Goal: Find specific page/section: Find specific page/section

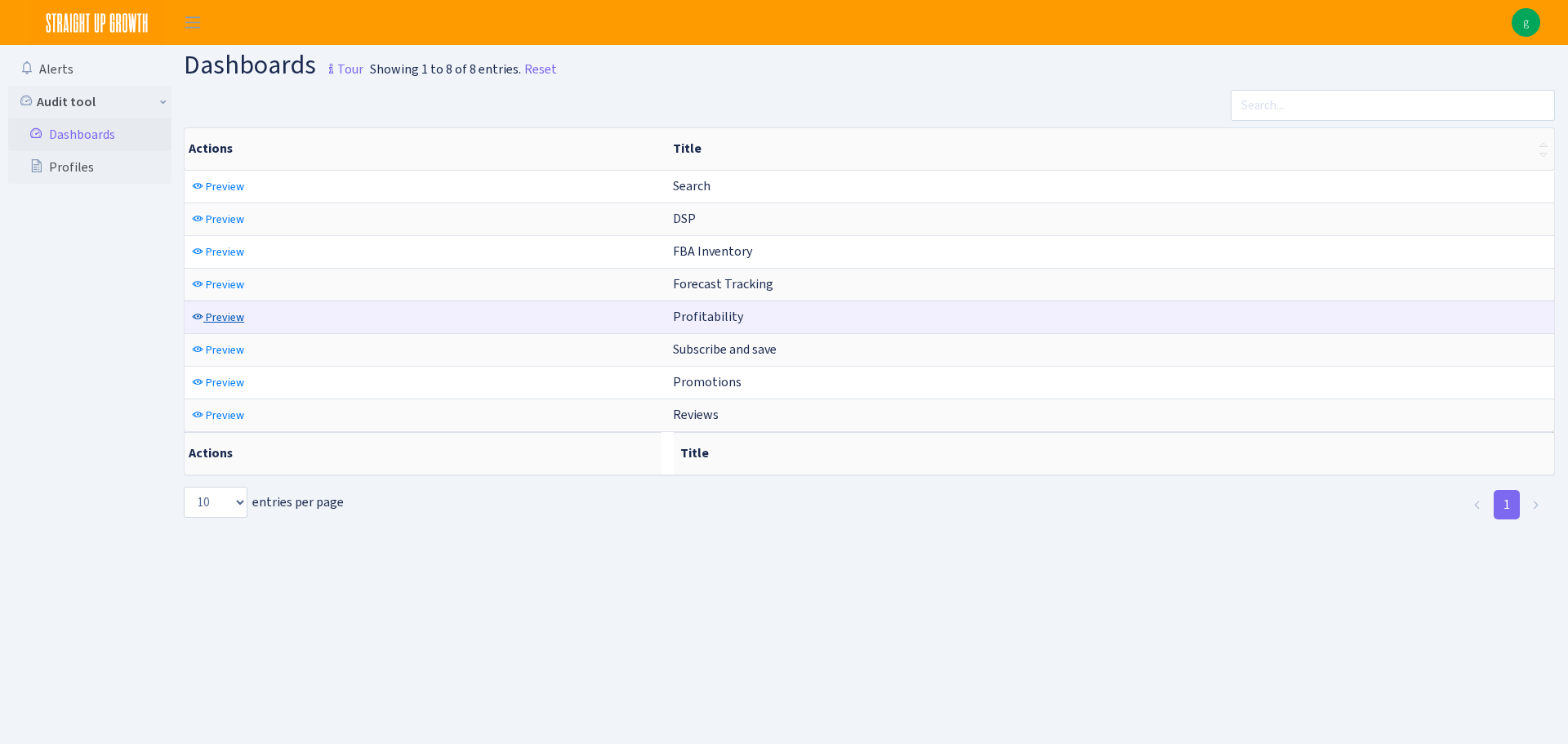
click at [219, 310] on span "Preview" at bounding box center [225, 317] width 38 height 16
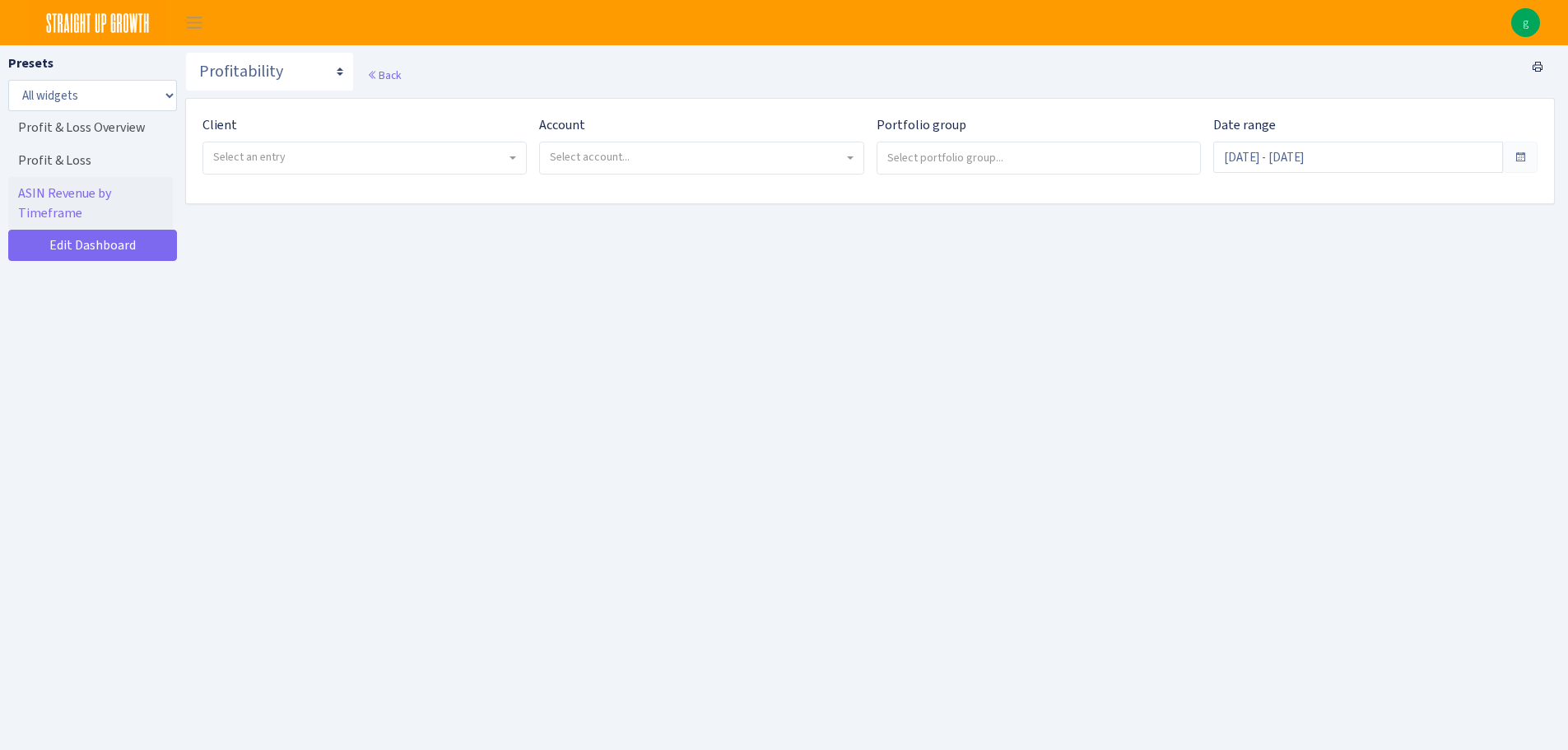
click at [322, 158] on span "Select an entry" at bounding box center [359, 157] width 293 height 17
select select "314"
select select
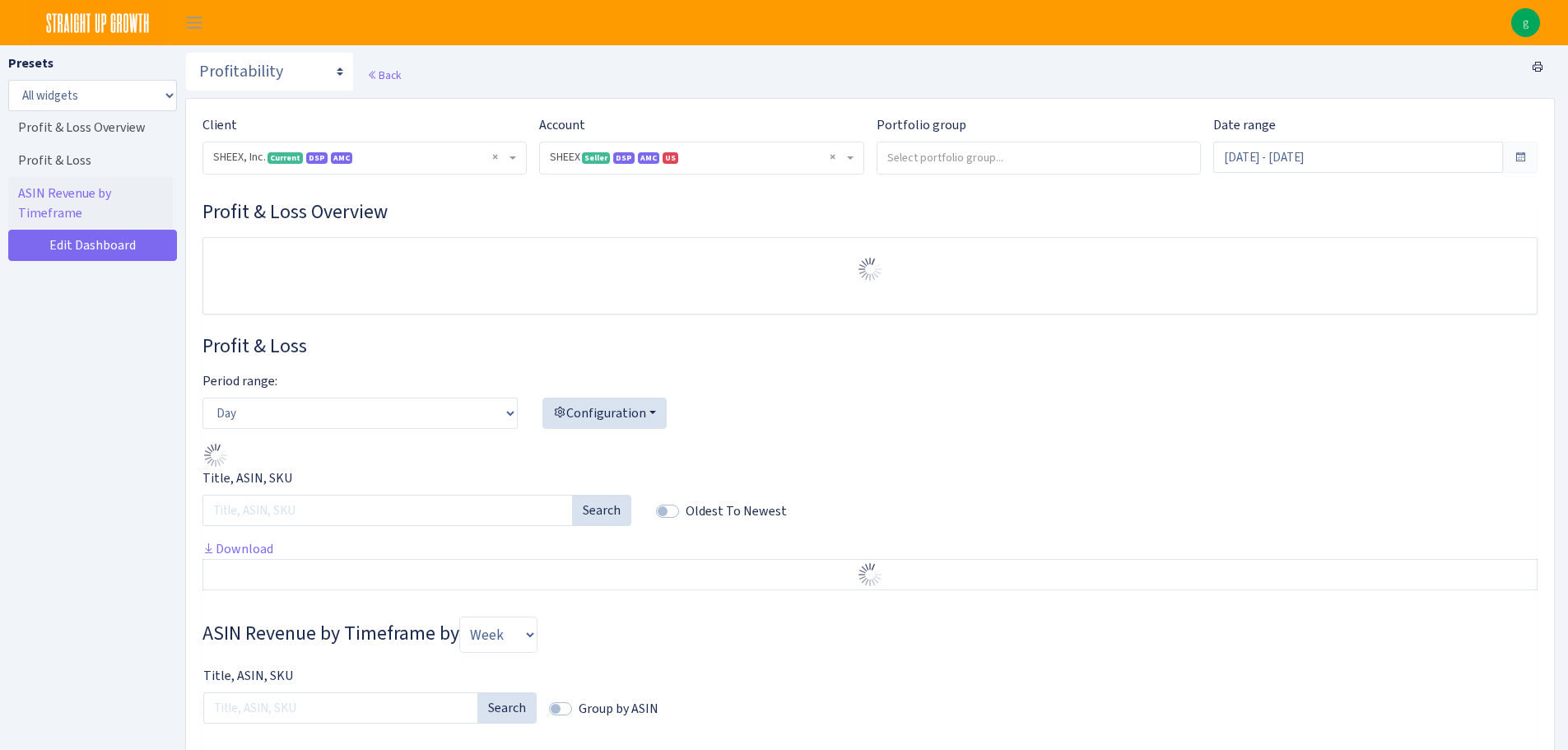
select select "2794563906483217"
click at [131, 275] on div "Presets All widgets ☰ Profit & Loss Overview ☰ Profit & Loss ☰ ASIN Revenue by …" at bounding box center [92, 424] width 169 height 741
click at [135, 256] on link "Edit Dashboard" at bounding box center [92, 245] width 169 height 32
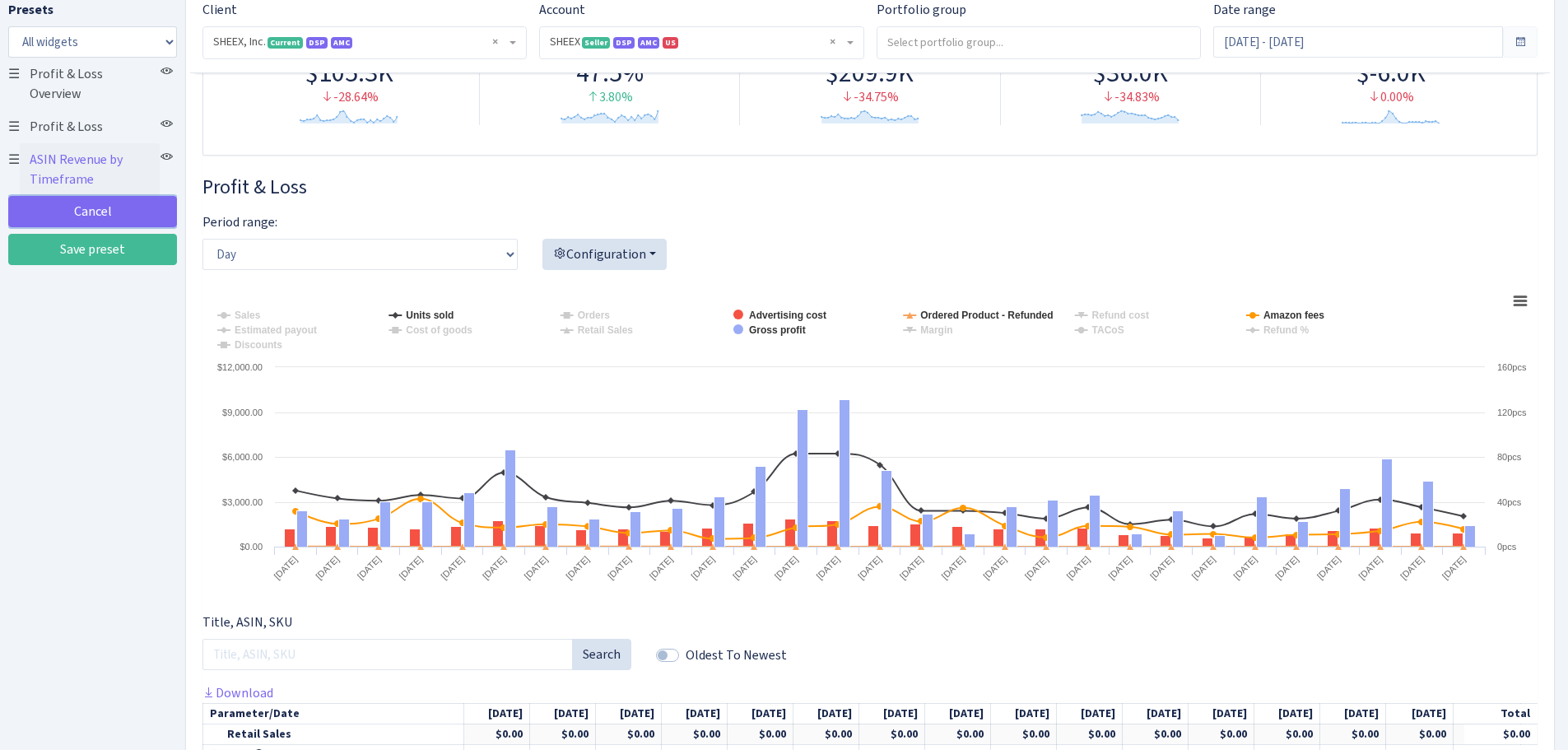
scroll to position [247, 0]
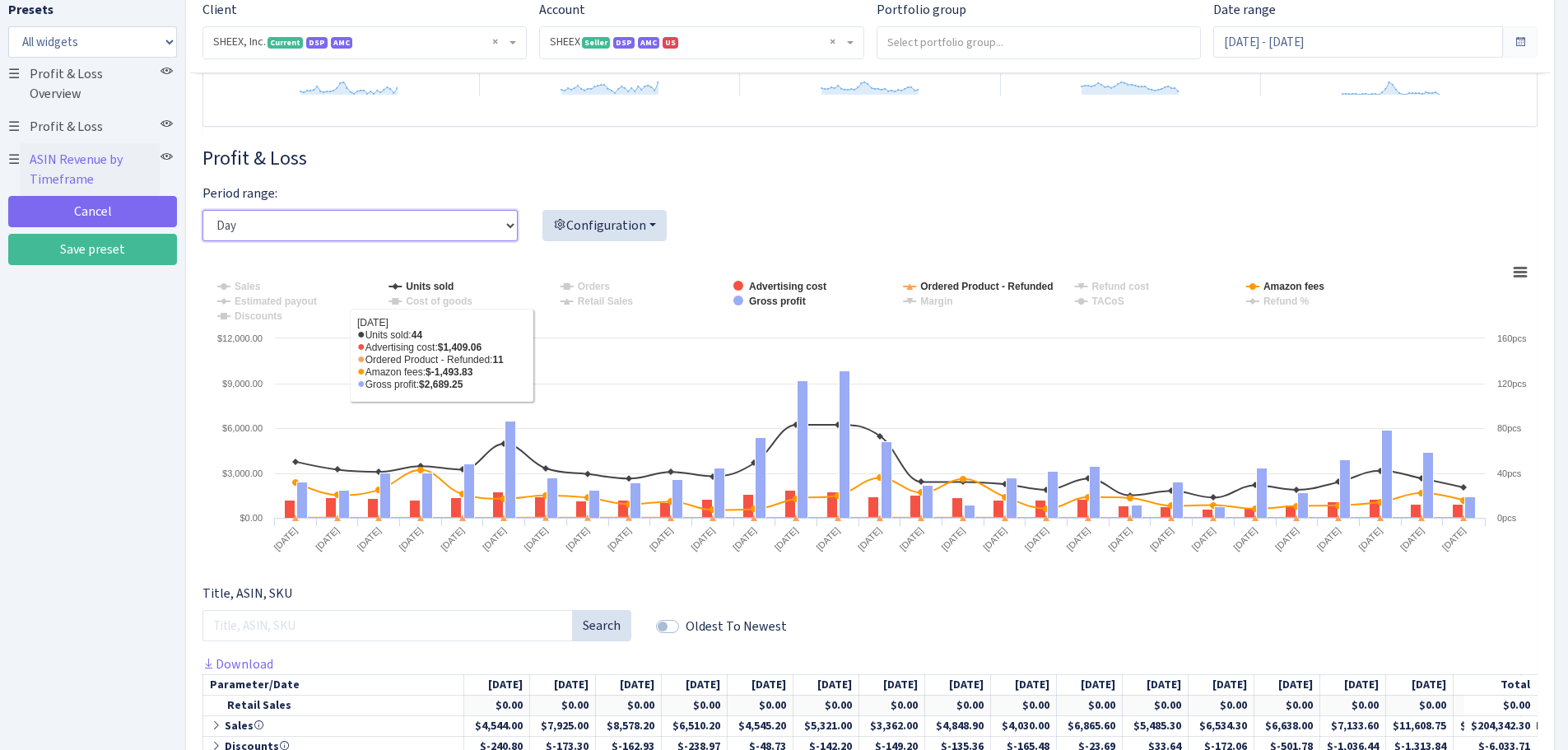
click at [489, 237] on select "Day Week Month" at bounding box center [360, 226] width 315 height 32
click at [623, 227] on button "Configuration" at bounding box center [604, 226] width 124 height 32
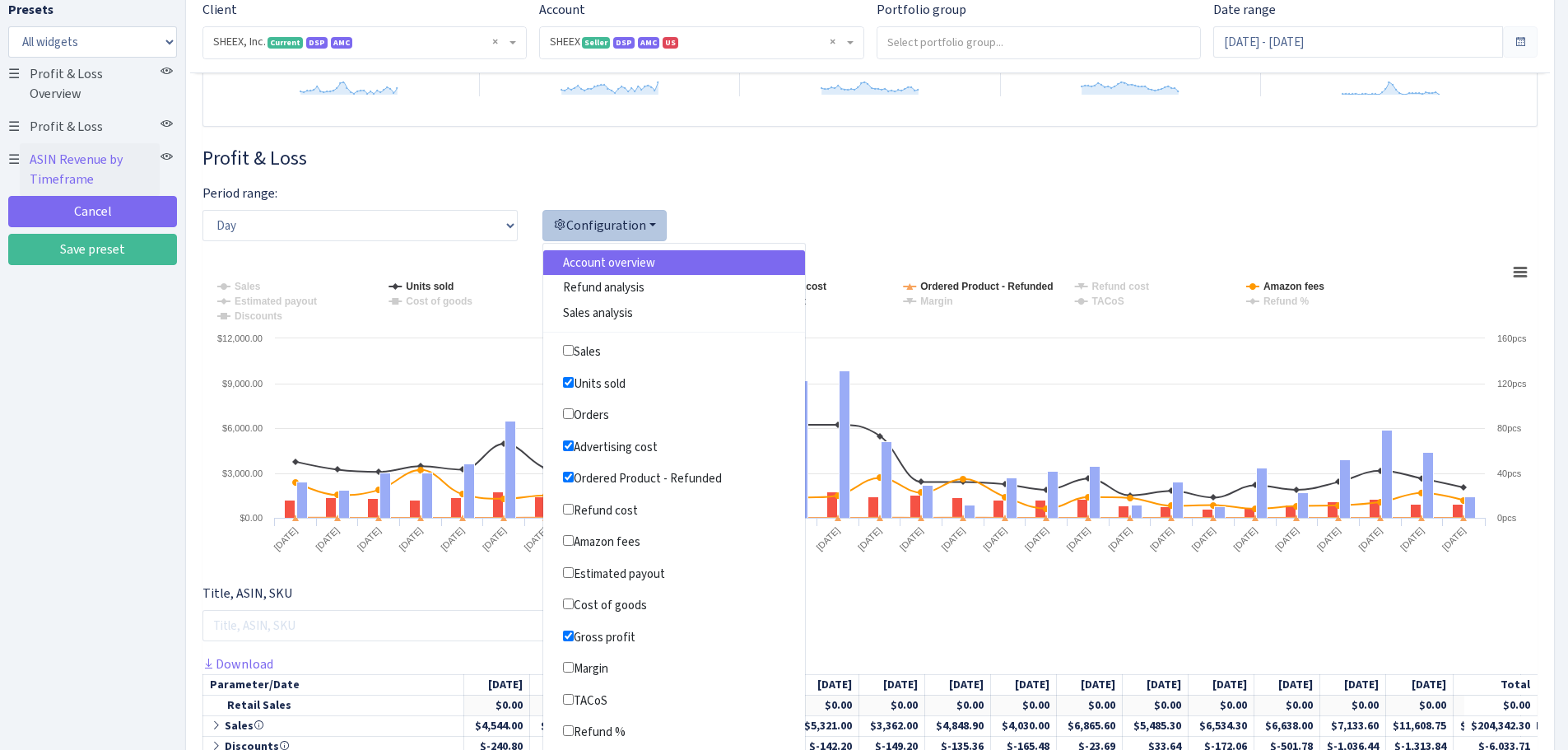
click at [910, 170] on h3 "Profit & Loss" at bounding box center [870, 158] width 1335 height 24
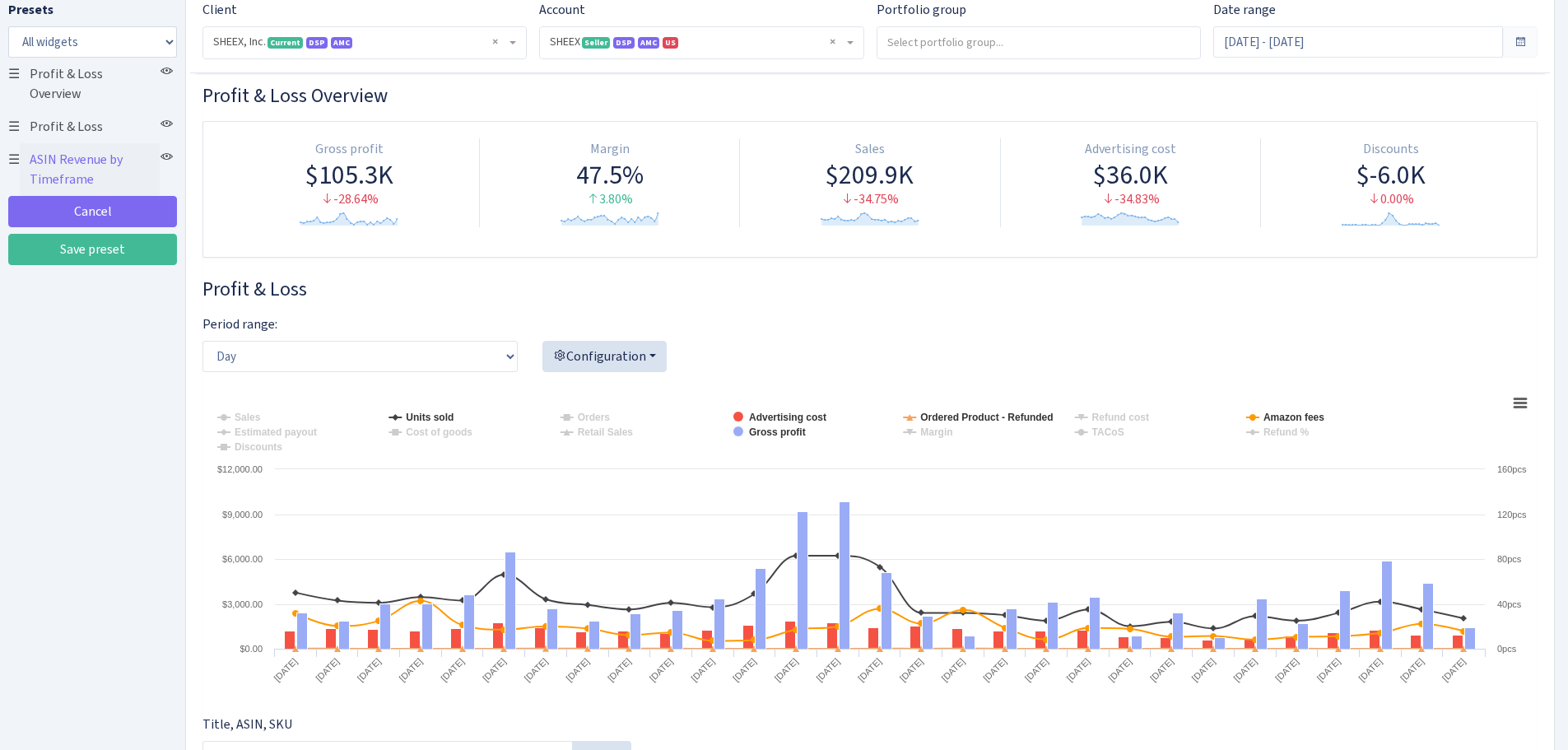
scroll to position [0, 0]
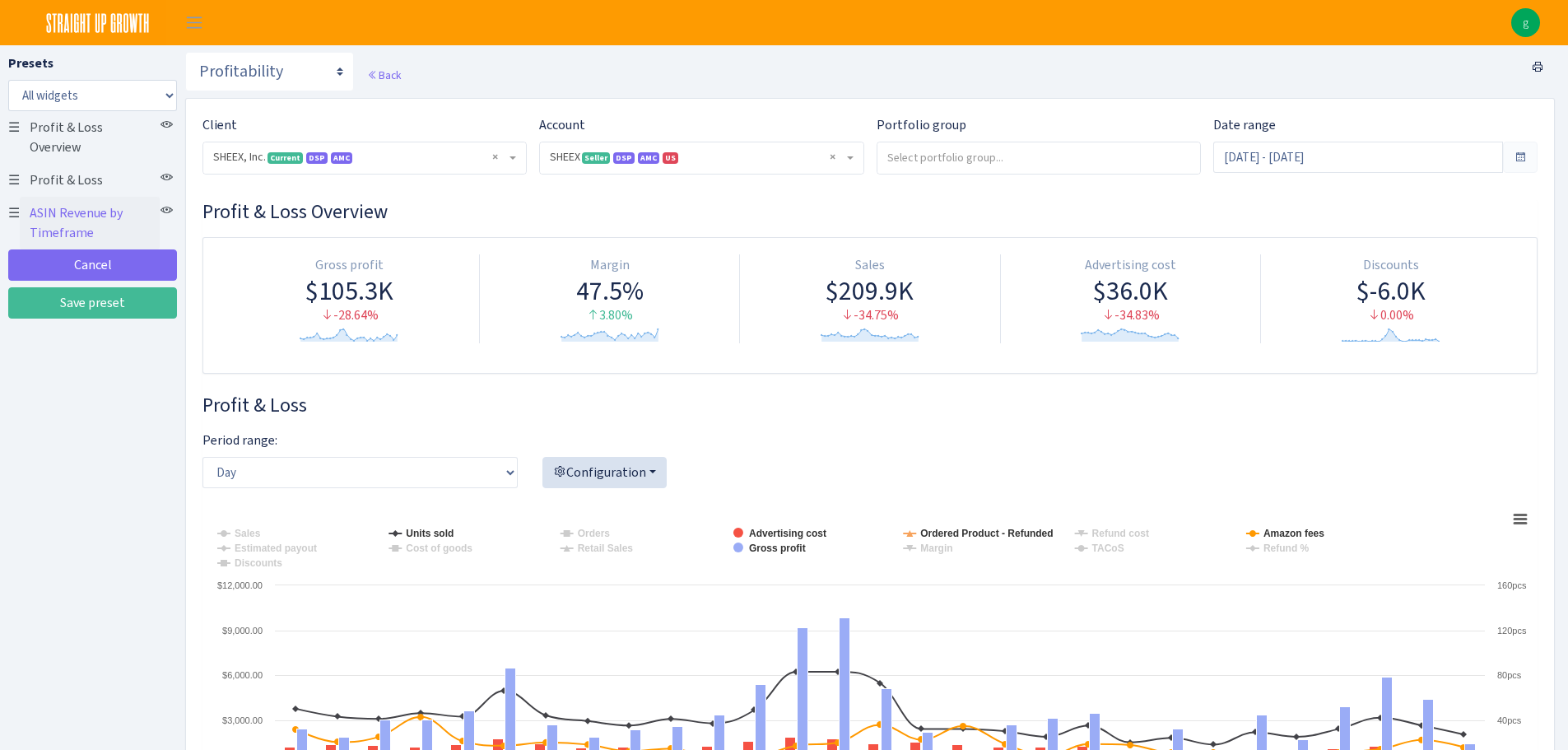
click at [1523, 17] on img at bounding box center [1525, 22] width 29 height 29
click at [118, 25] on img at bounding box center [98, 23] width 137 height 46
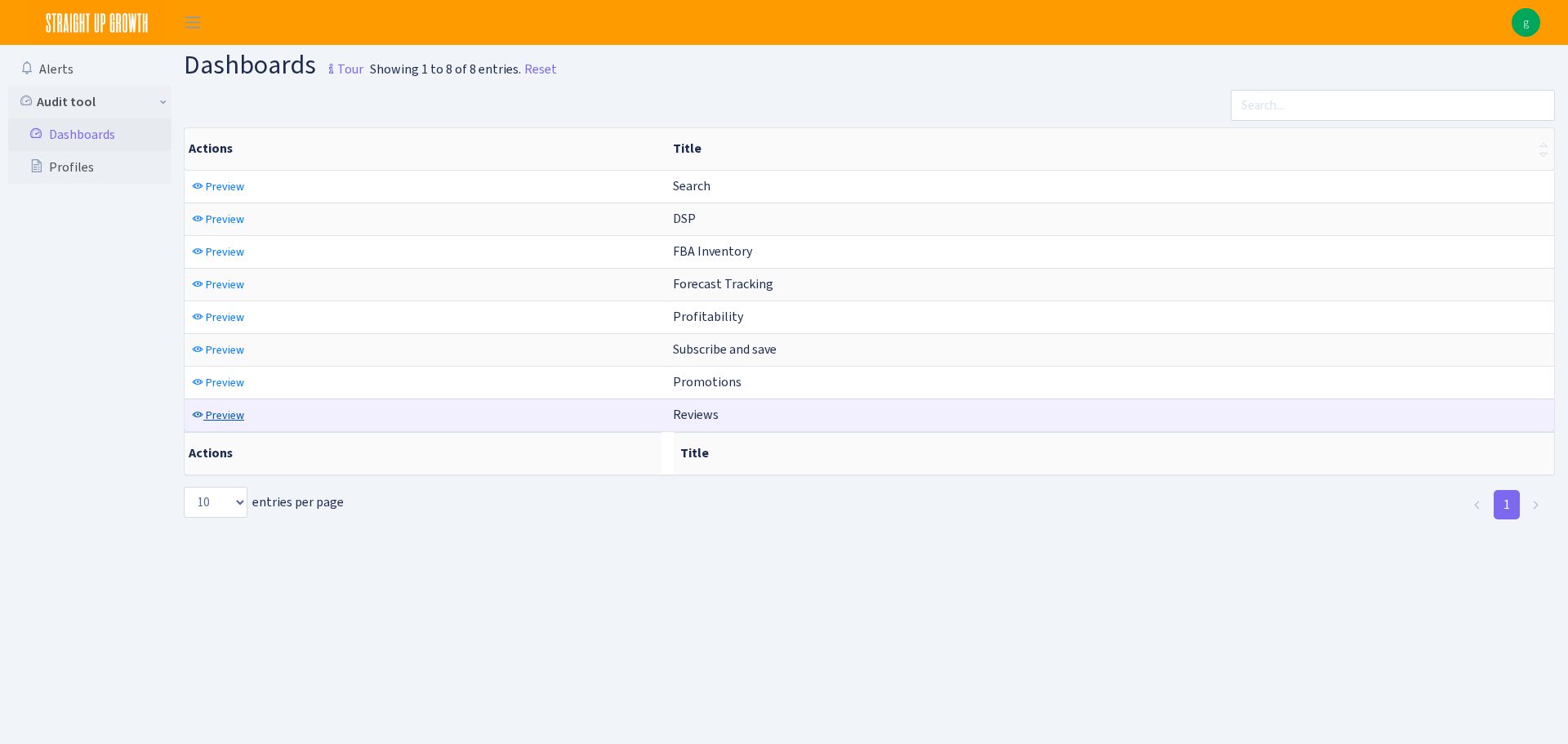
click at [226, 412] on span "Preview" at bounding box center [225, 415] width 38 height 16
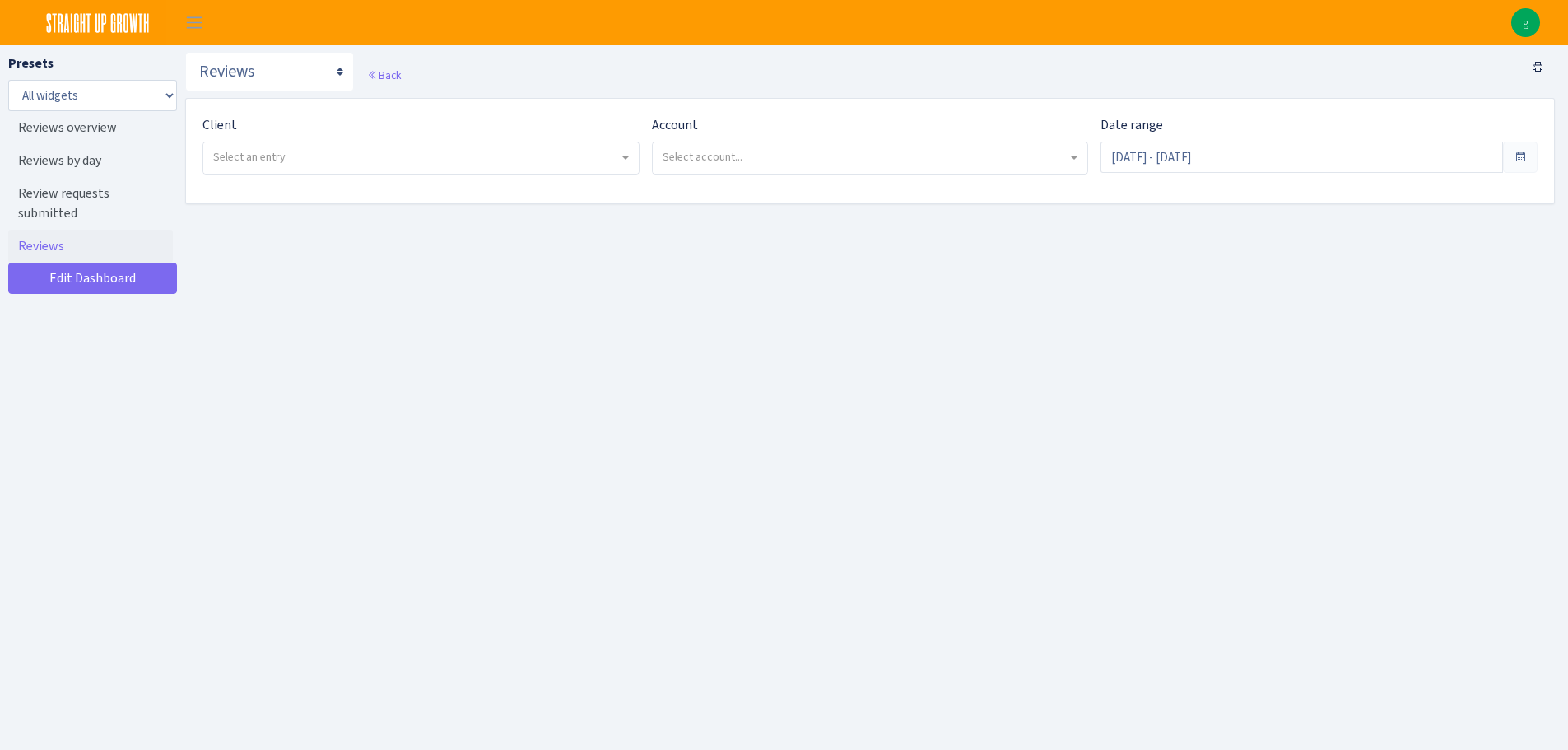
click at [577, 166] on span "Select an entry" at bounding box center [420, 159] width 435 height 32
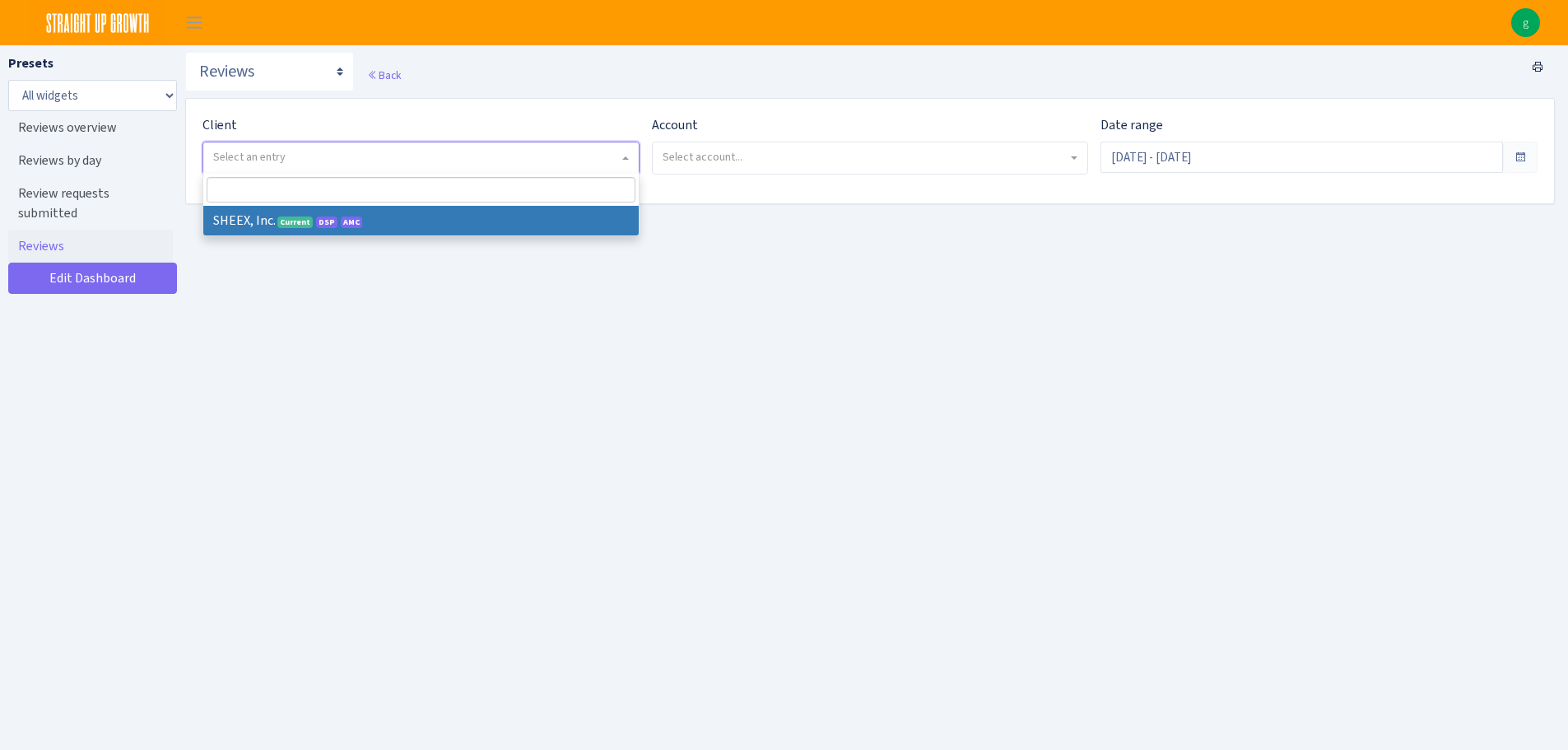
select select "314"
select select
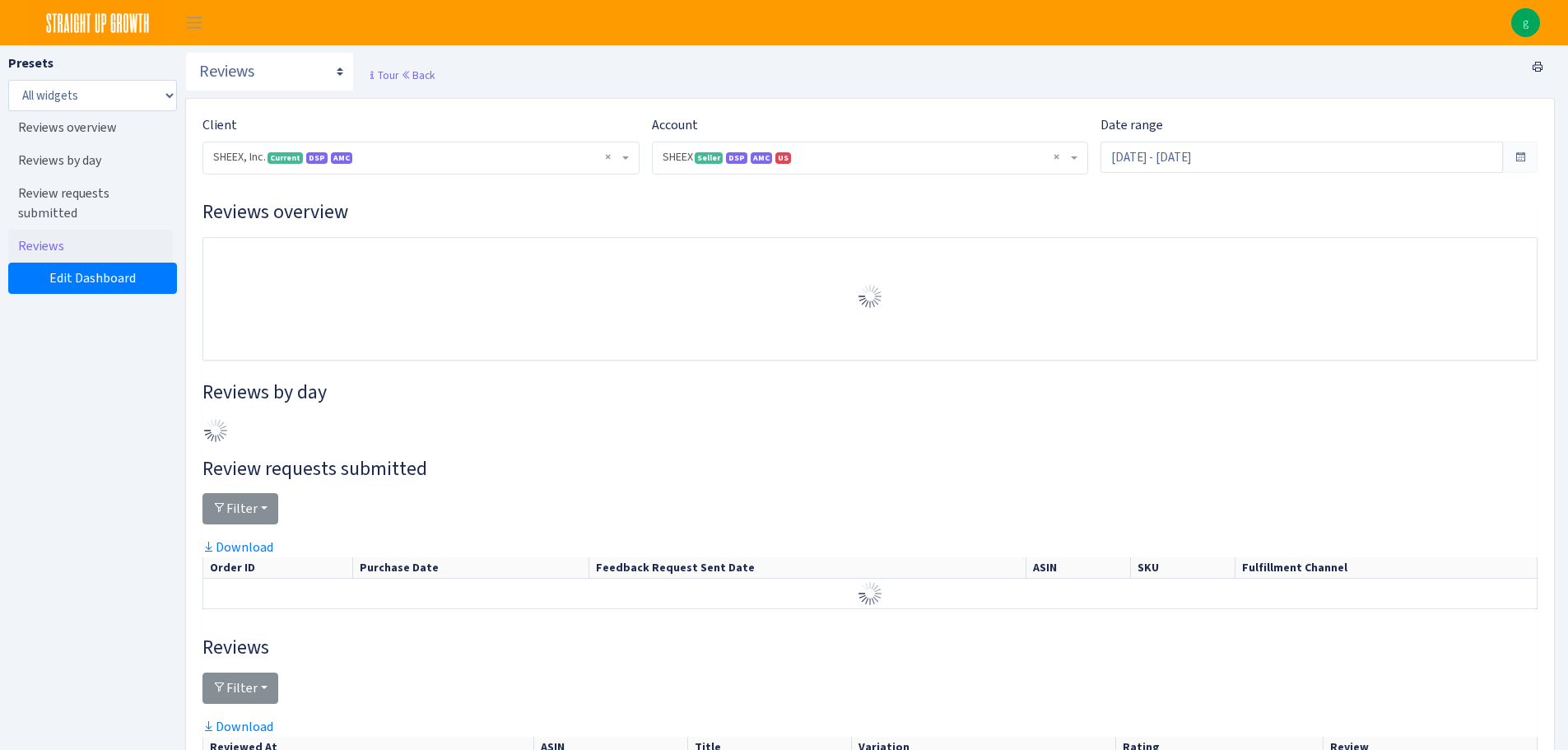
select select "2794563906483217"
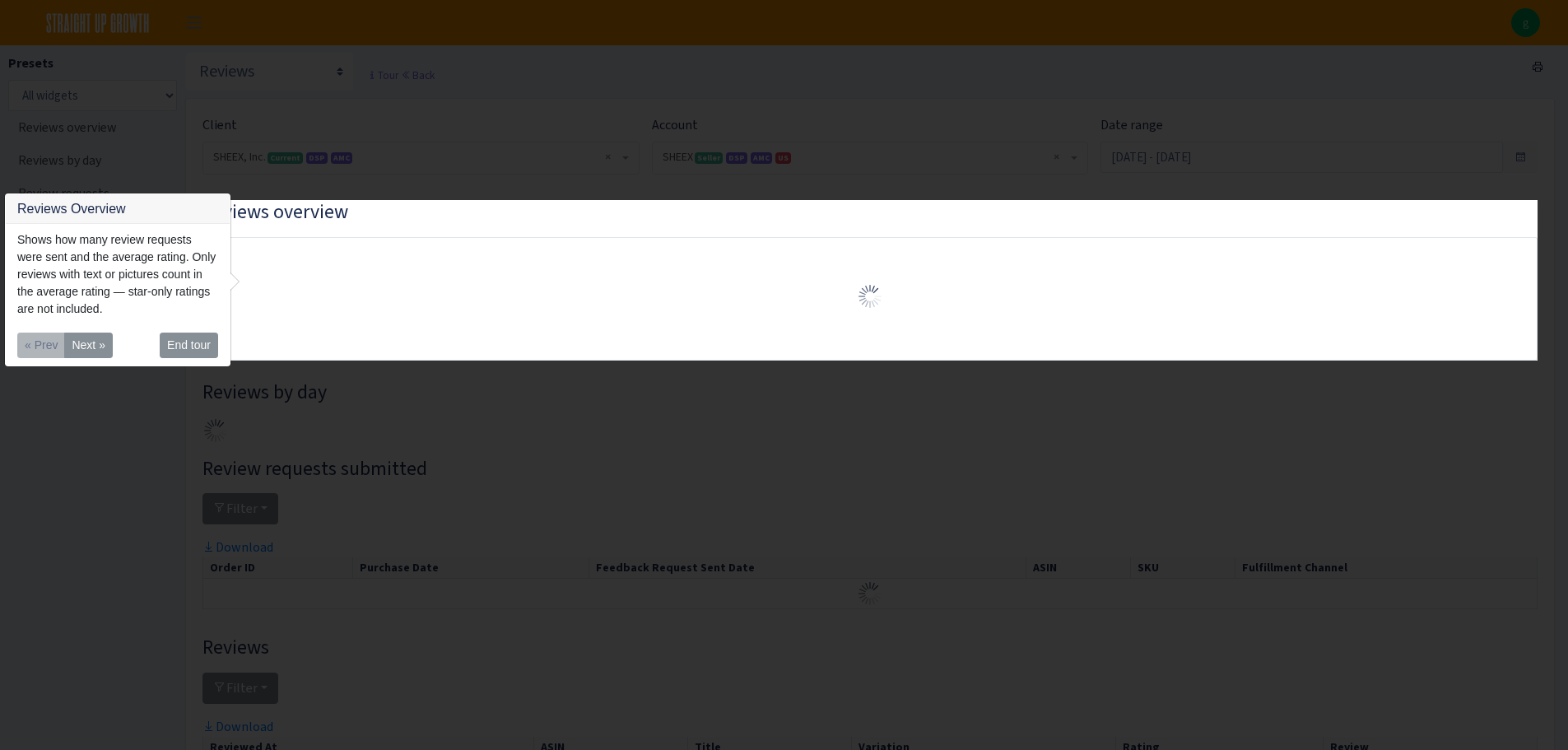
scroll to position [130, 0]
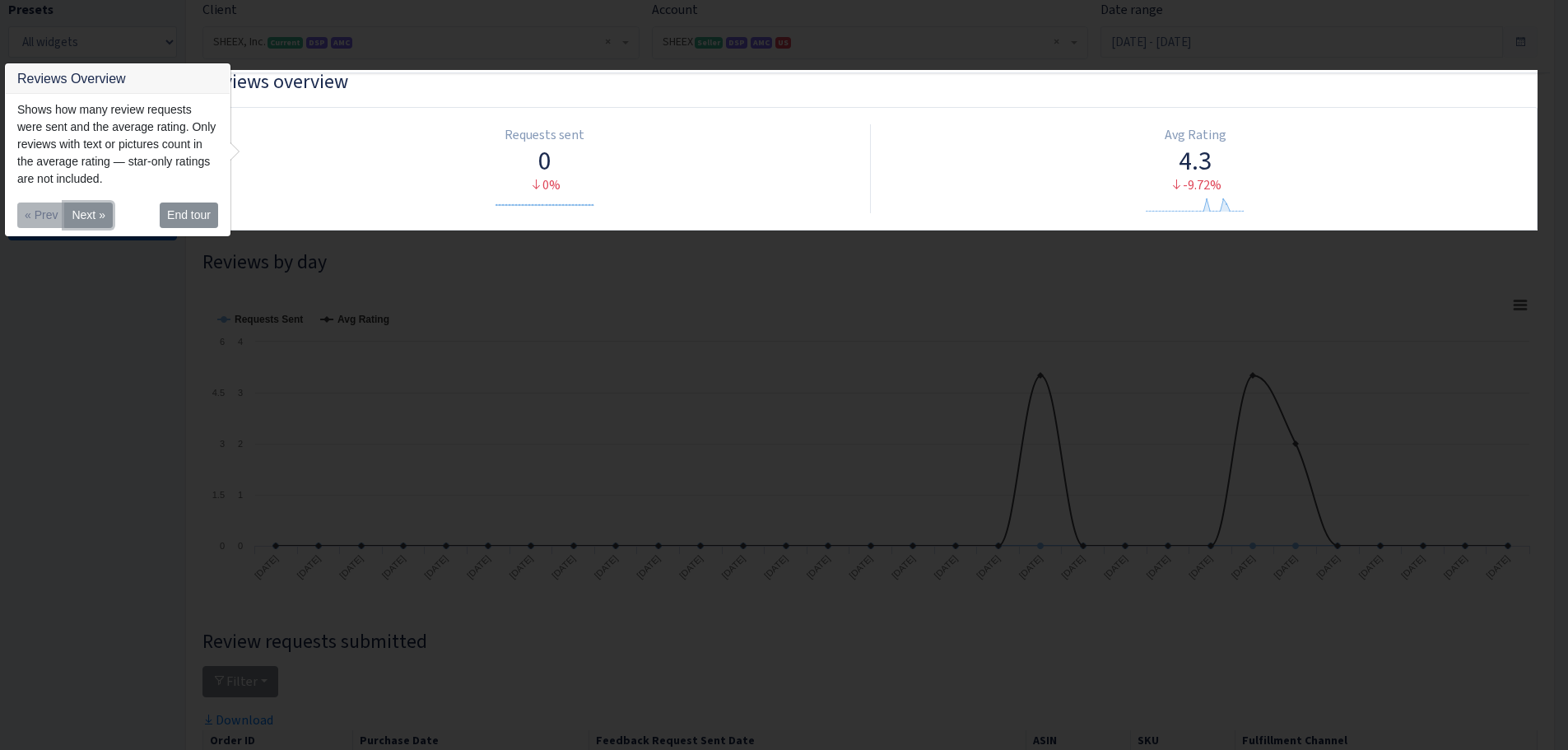
click at [100, 215] on button "Next »" at bounding box center [88, 215] width 47 height 25
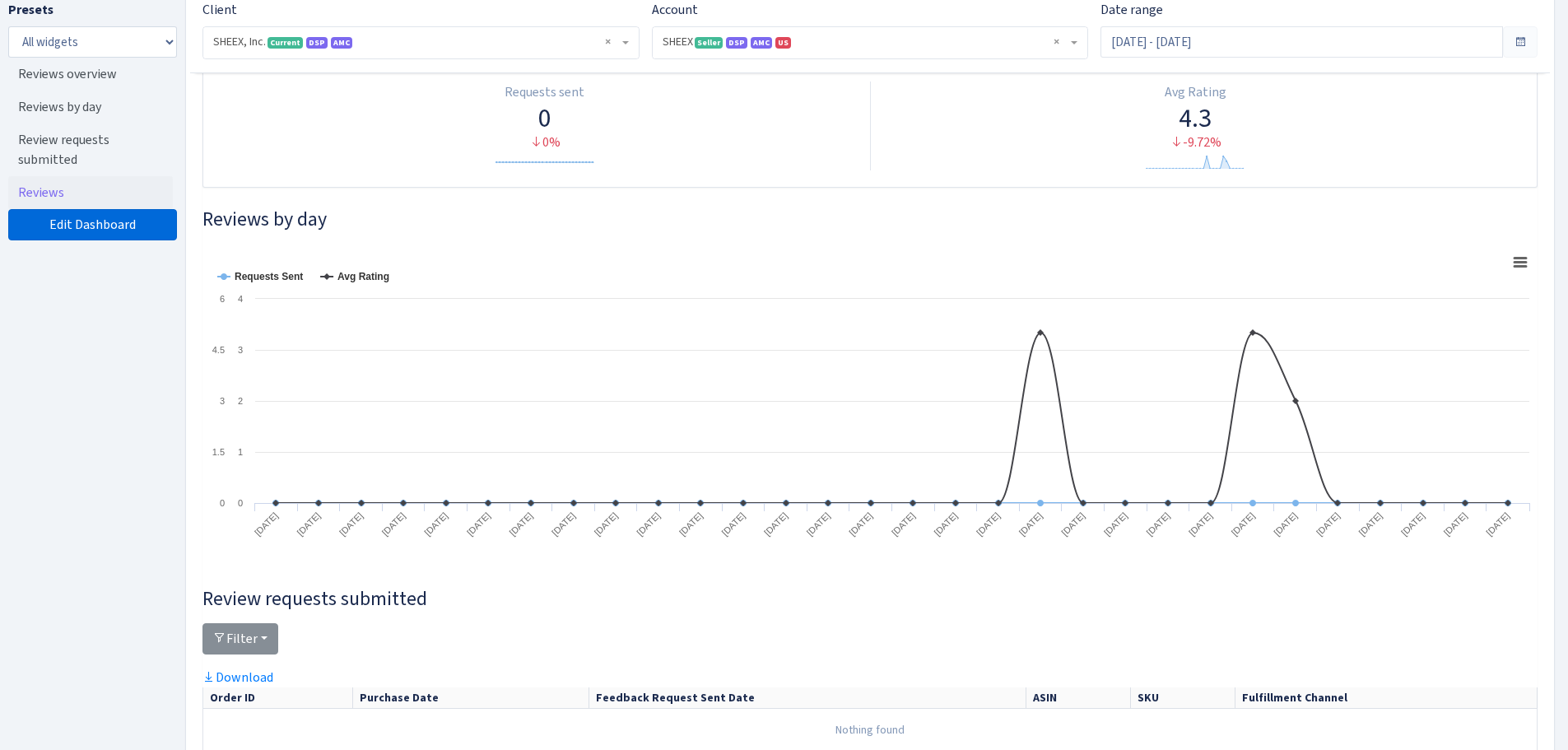
scroll to position [188, 0]
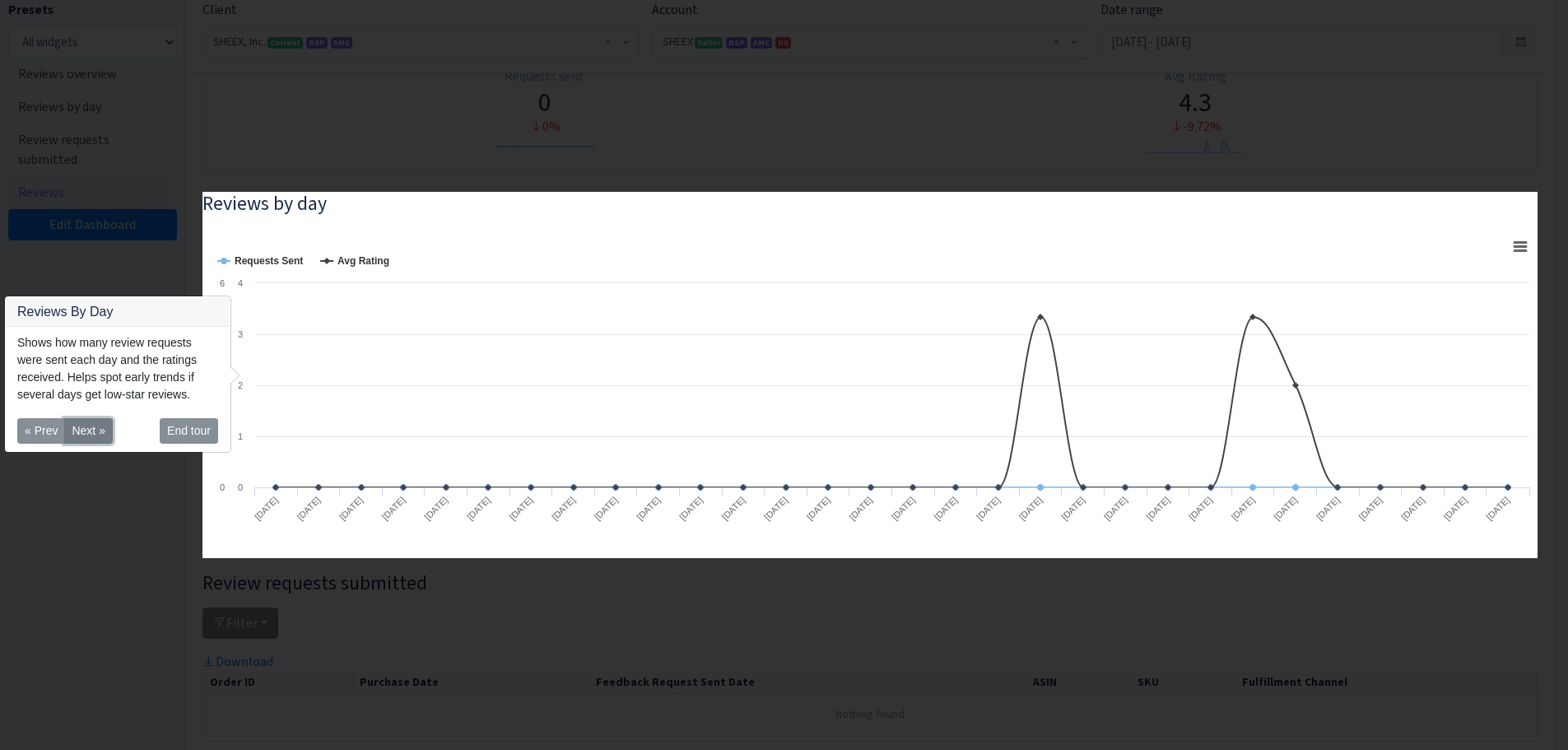
click at [89, 437] on button "Next »" at bounding box center [88, 430] width 47 height 25
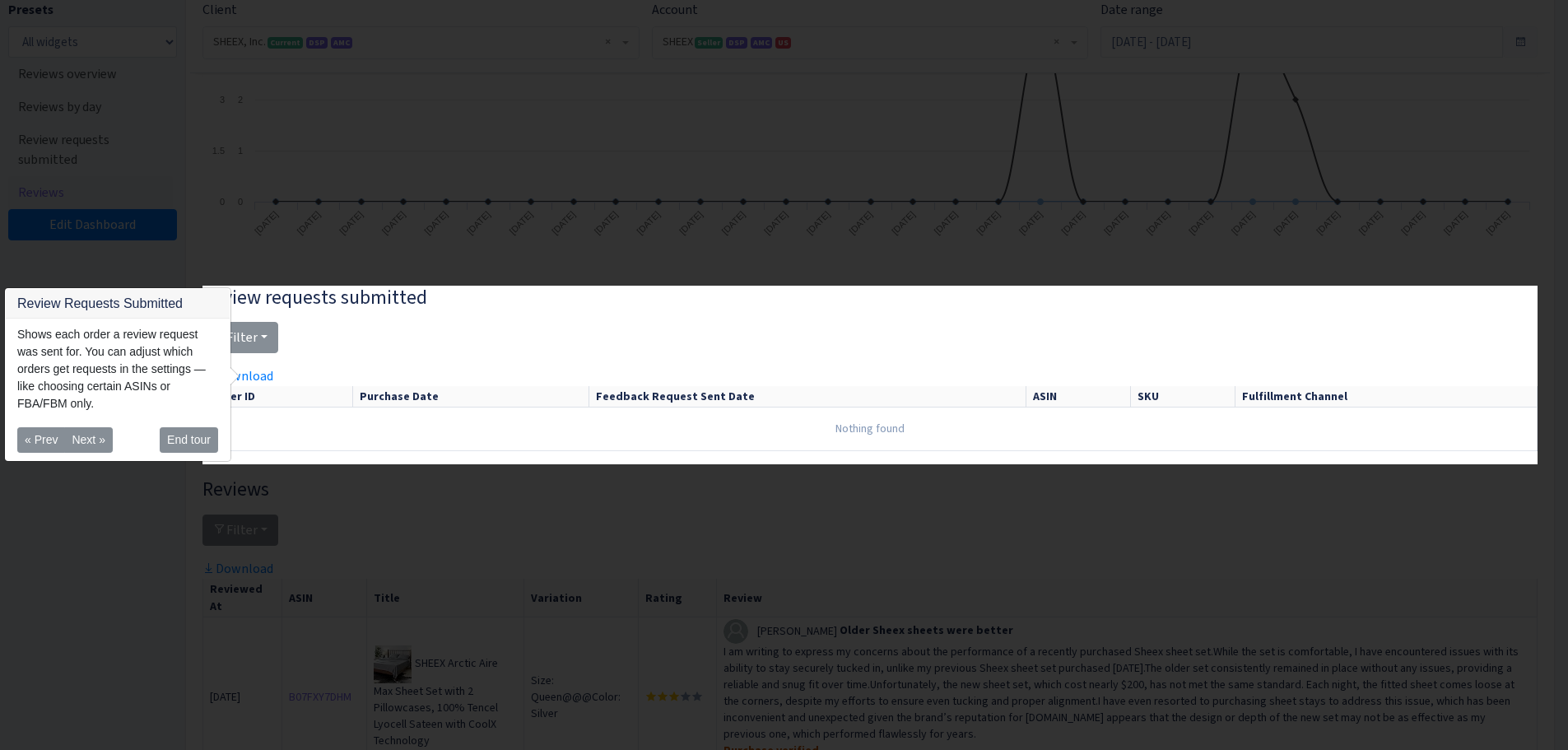
scroll to position [475, 0]
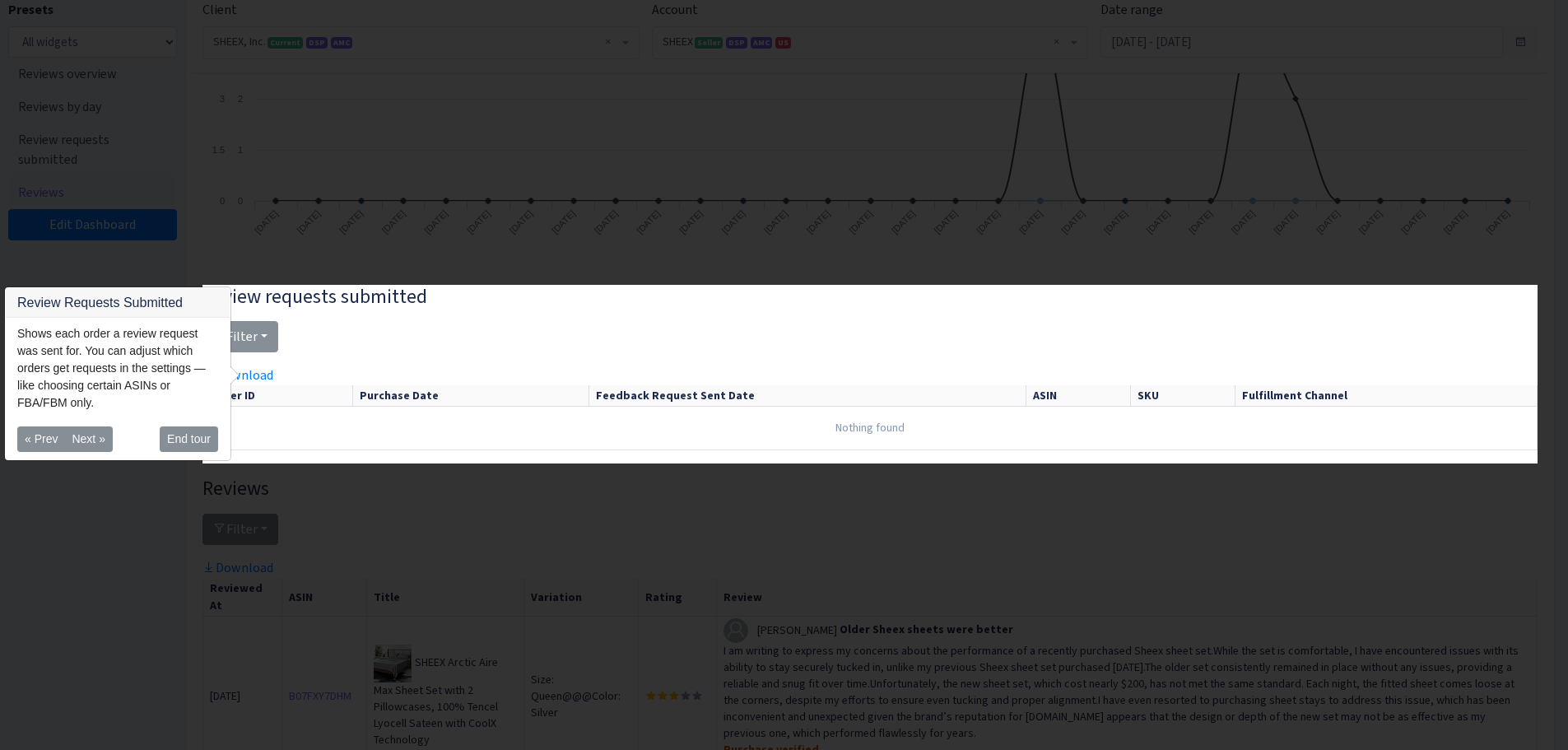
click at [154, 427] on div "« Prev Next » End tour" at bounding box center [118, 439] width 224 height 40
click at [170, 431] on button "End tour" at bounding box center [188, 439] width 59 height 25
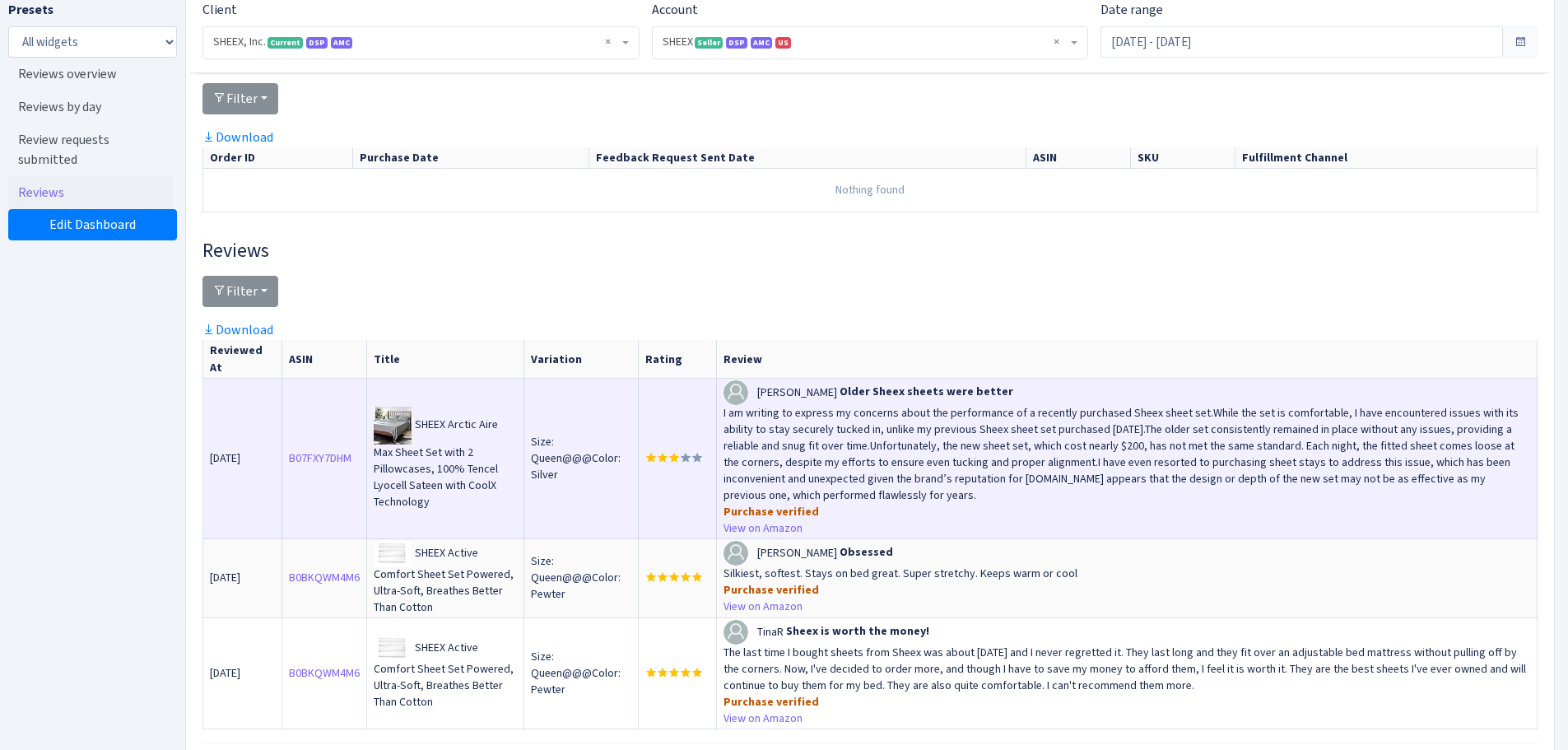
scroll to position [783, 0]
